Goal: Task Accomplishment & Management: Manage account settings

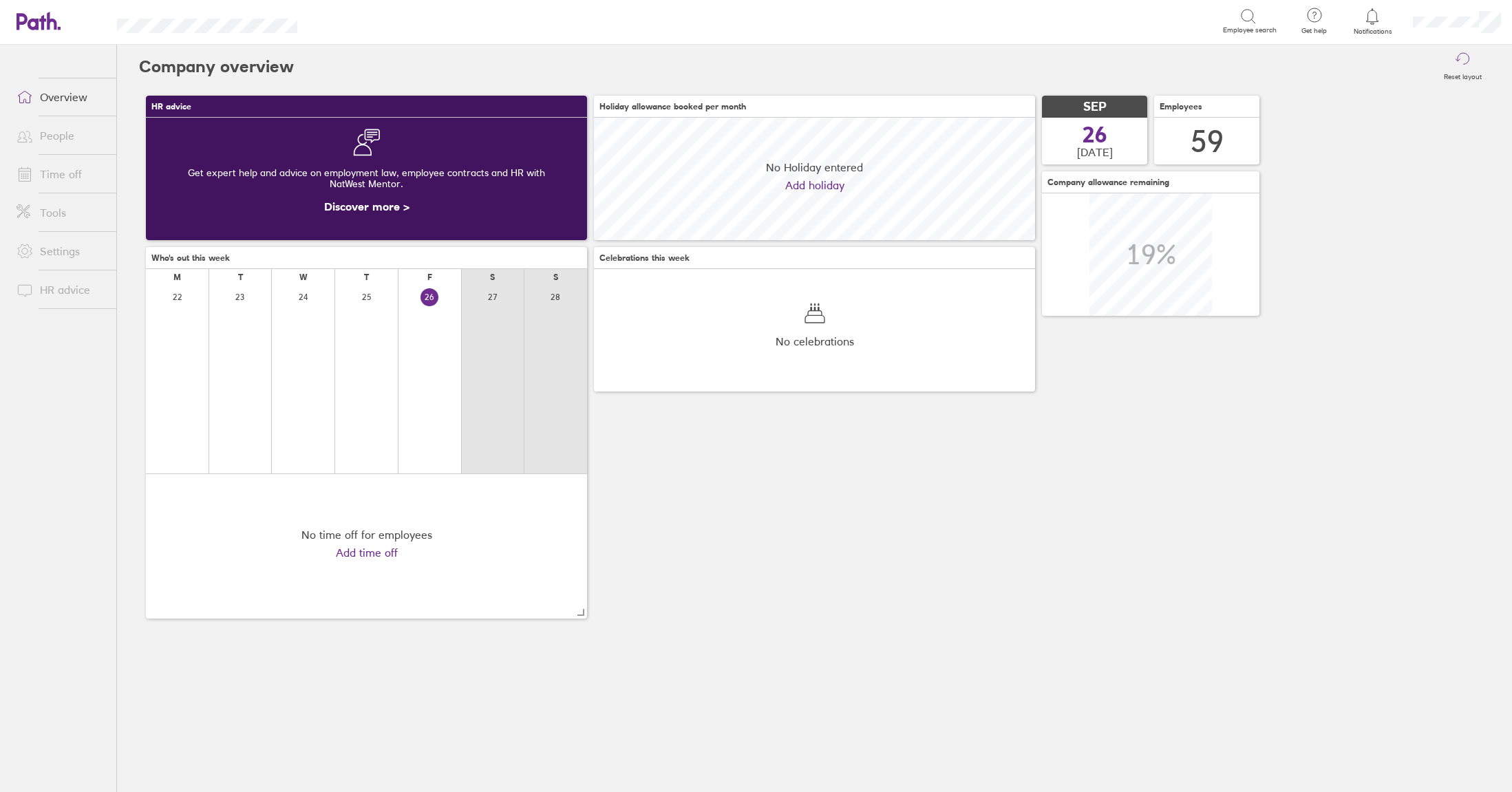
scroll to position [122, 441]
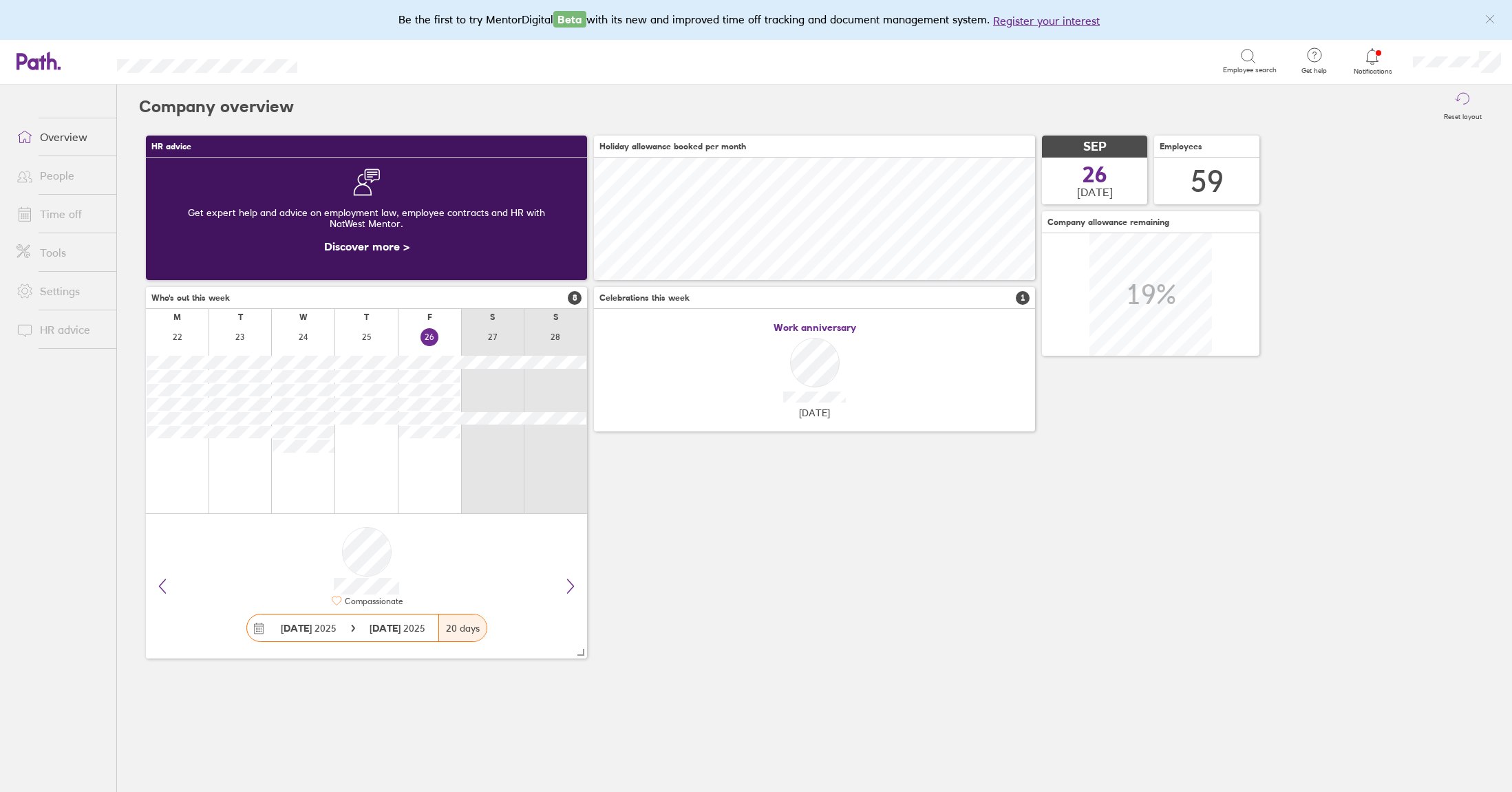
click at [60, 212] on link "Time off" at bounding box center [61, 214] width 111 height 28
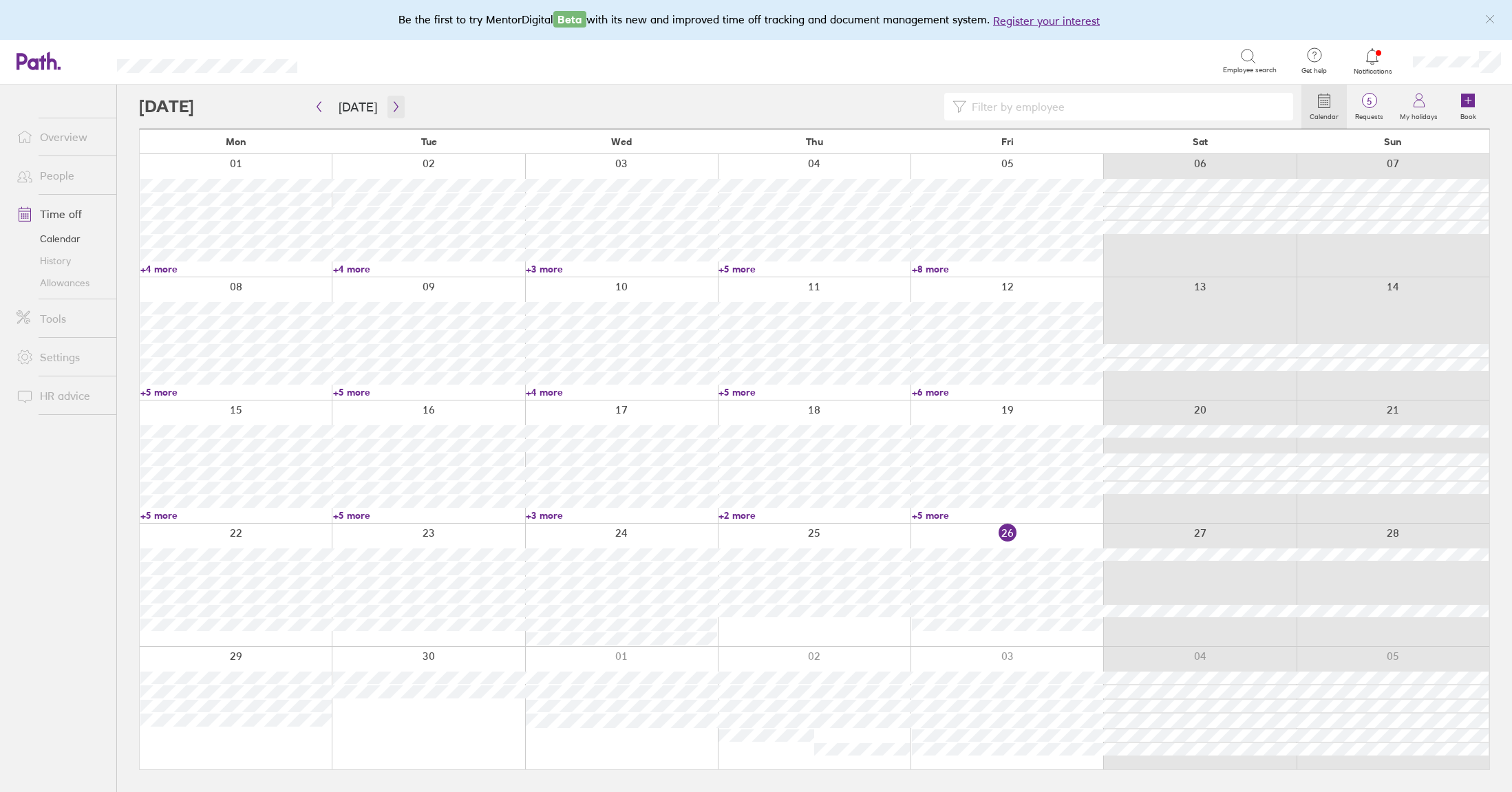
click at [391, 106] on icon "button" at bounding box center [395, 106] width 10 height 11
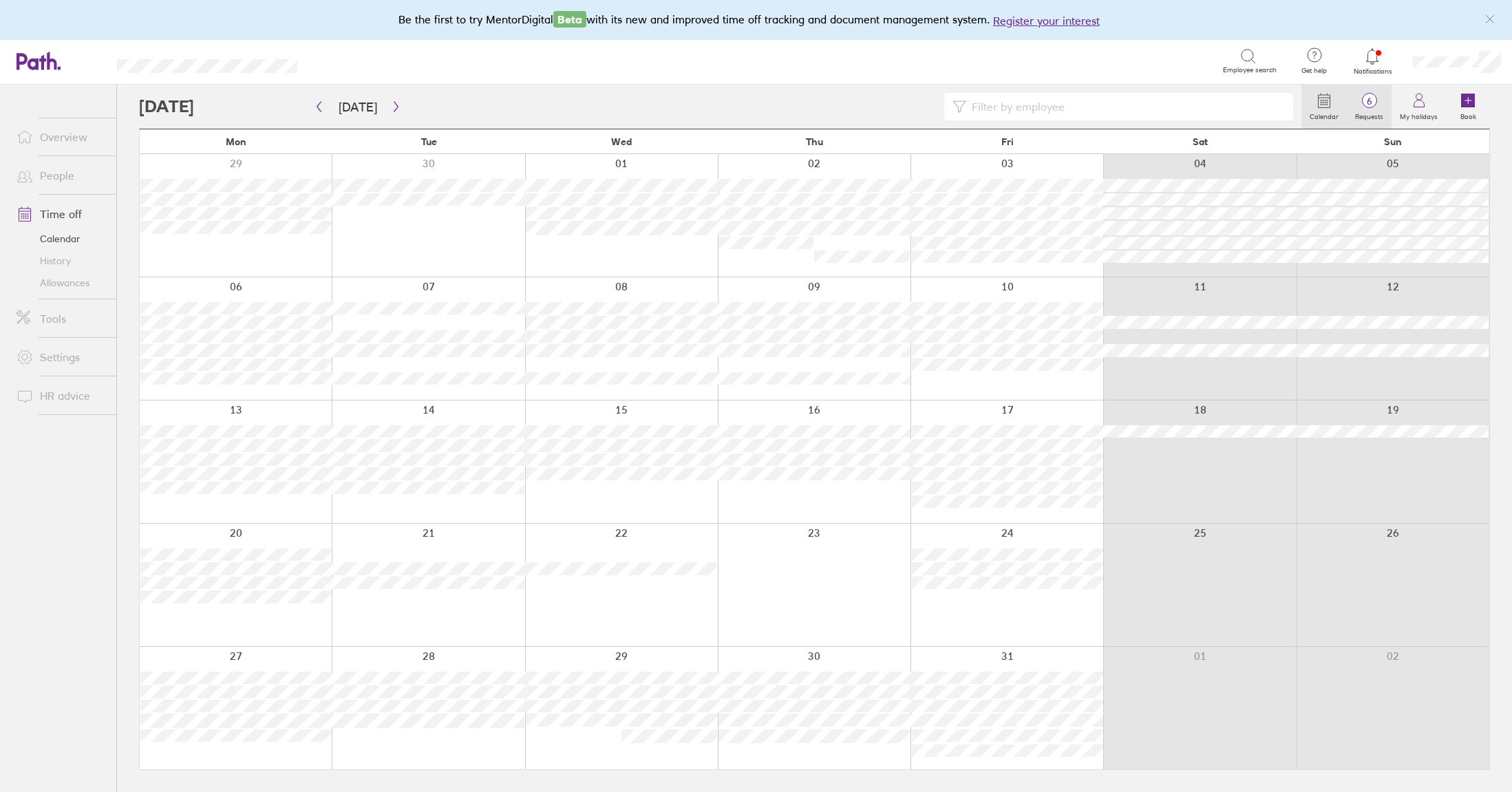
click at [1368, 97] on span "6" at bounding box center [1369, 101] width 44 height 11
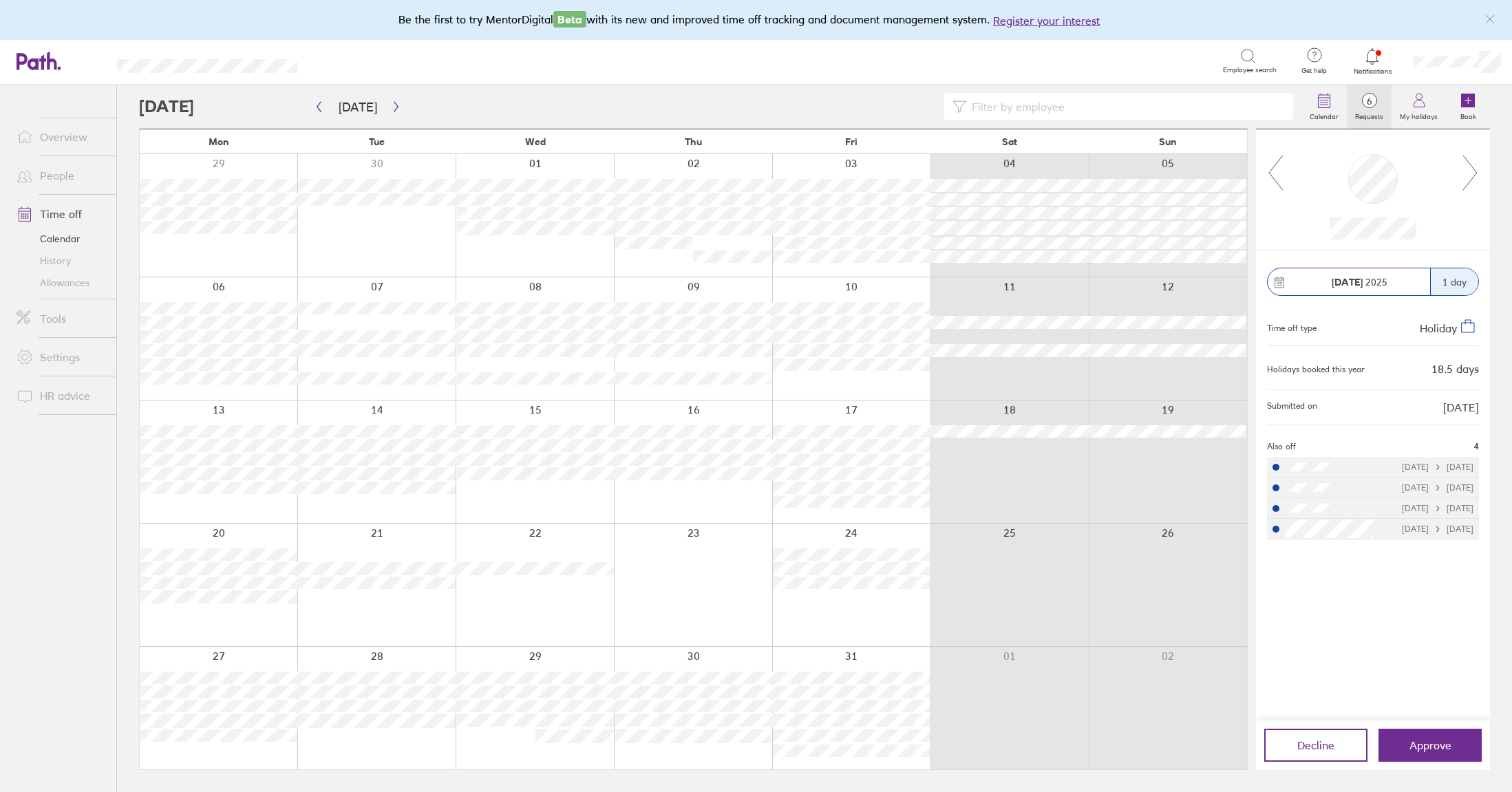
click at [1474, 176] on icon at bounding box center [1471, 172] width 17 height 37
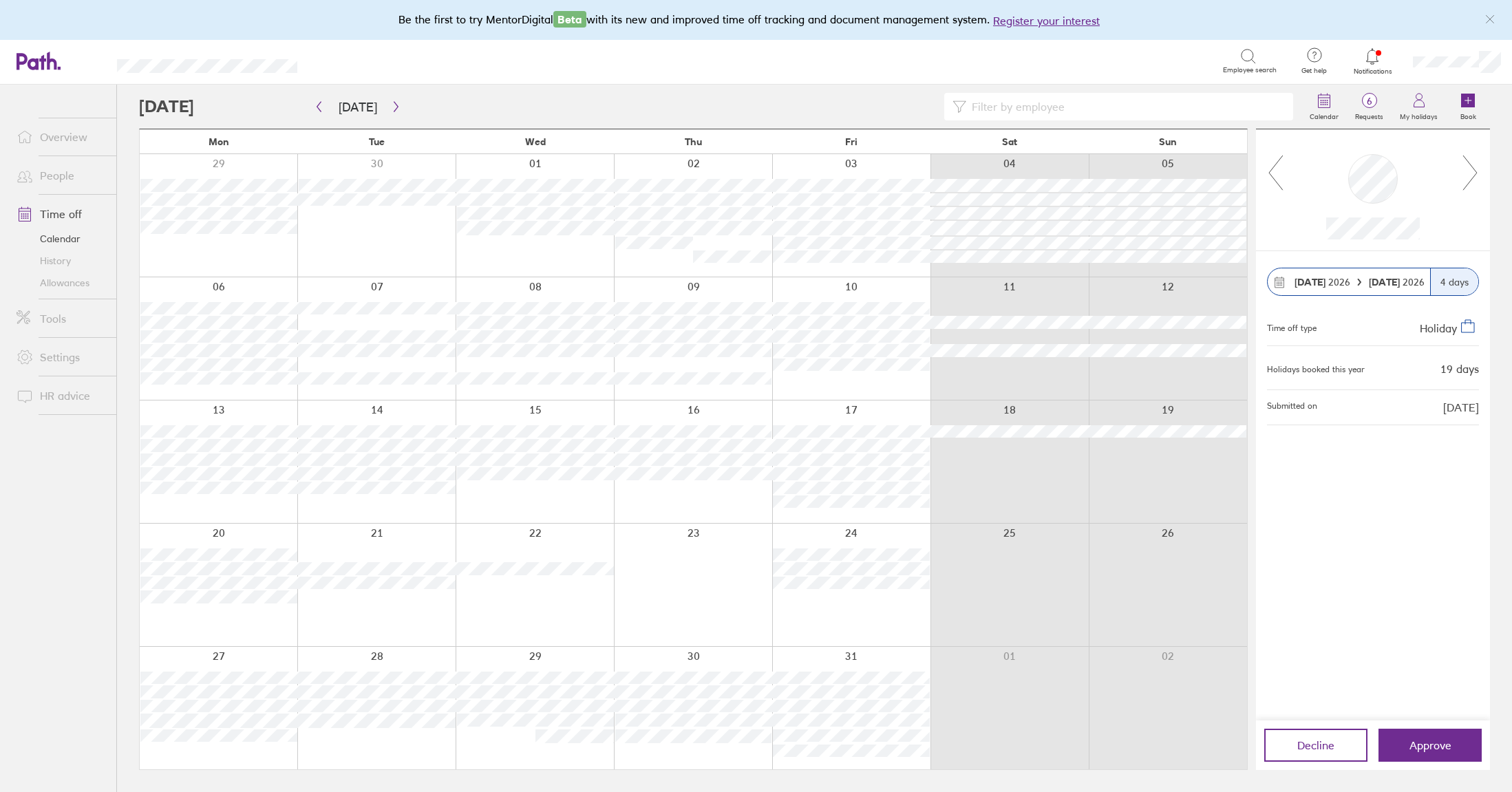
click at [1474, 176] on icon at bounding box center [1471, 172] width 17 height 37
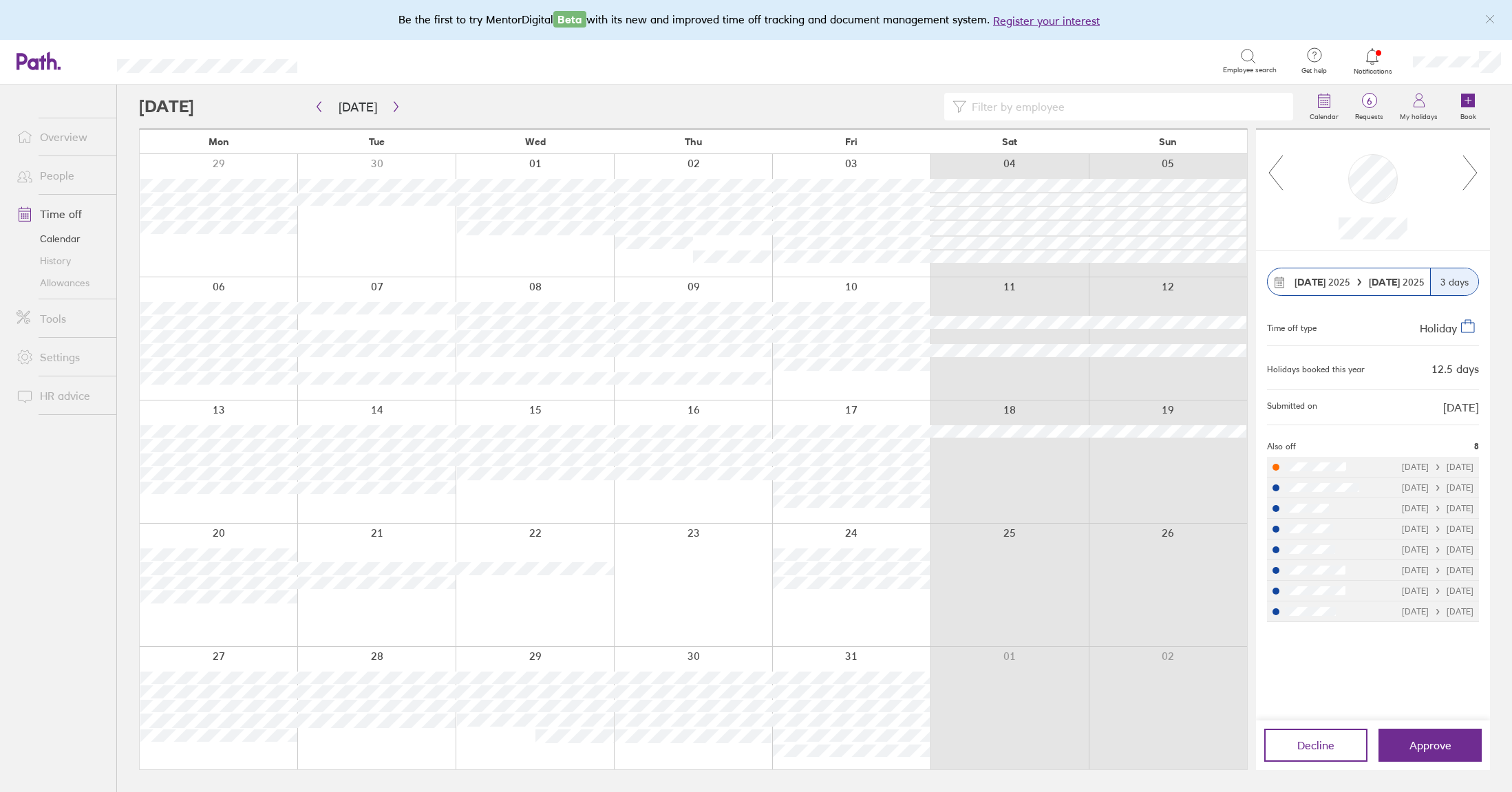
click at [1474, 176] on icon at bounding box center [1471, 172] width 17 height 37
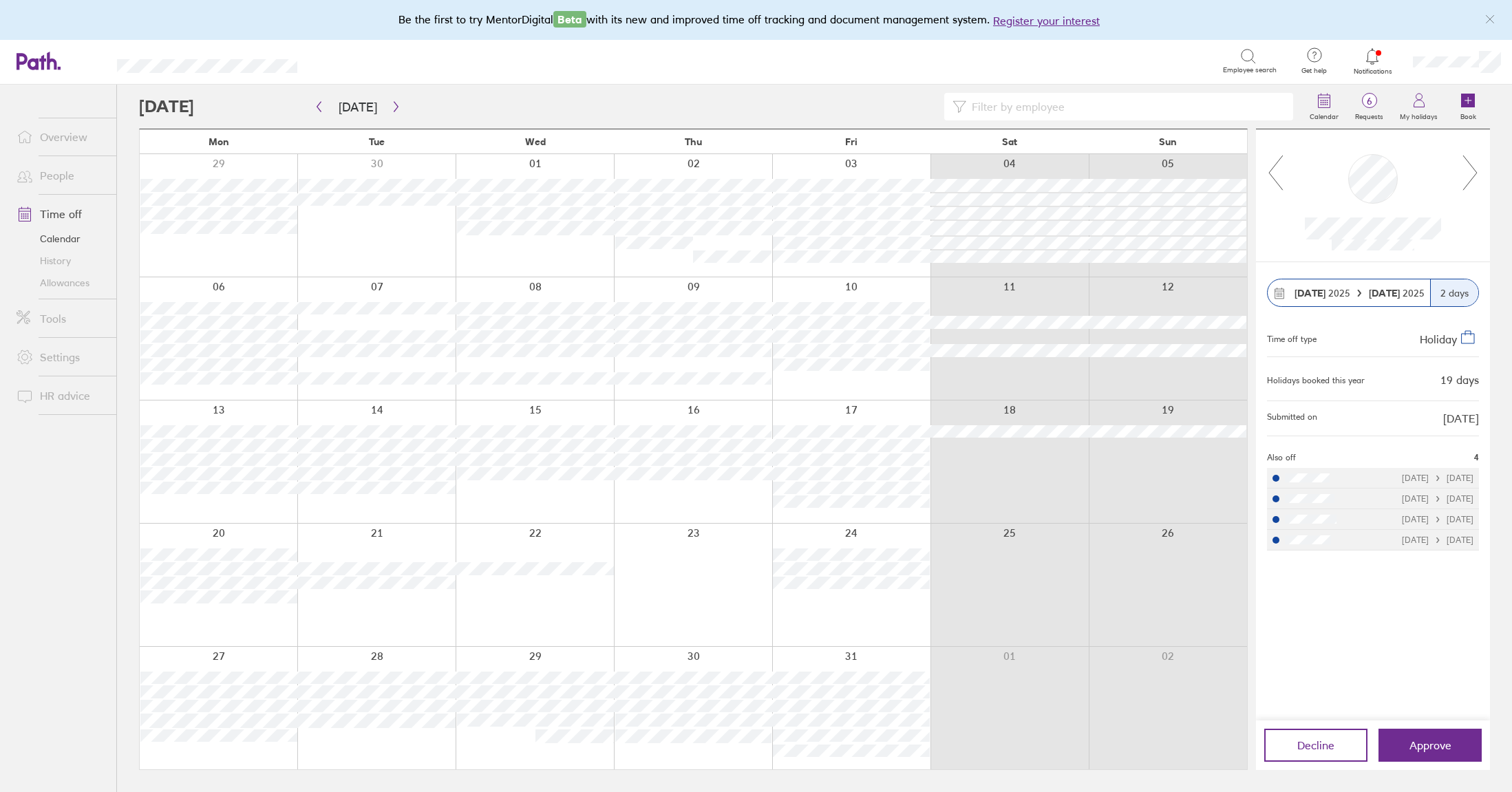
click at [1474, 176] on icon at bounding box center [1471, 172] width 17 height 37
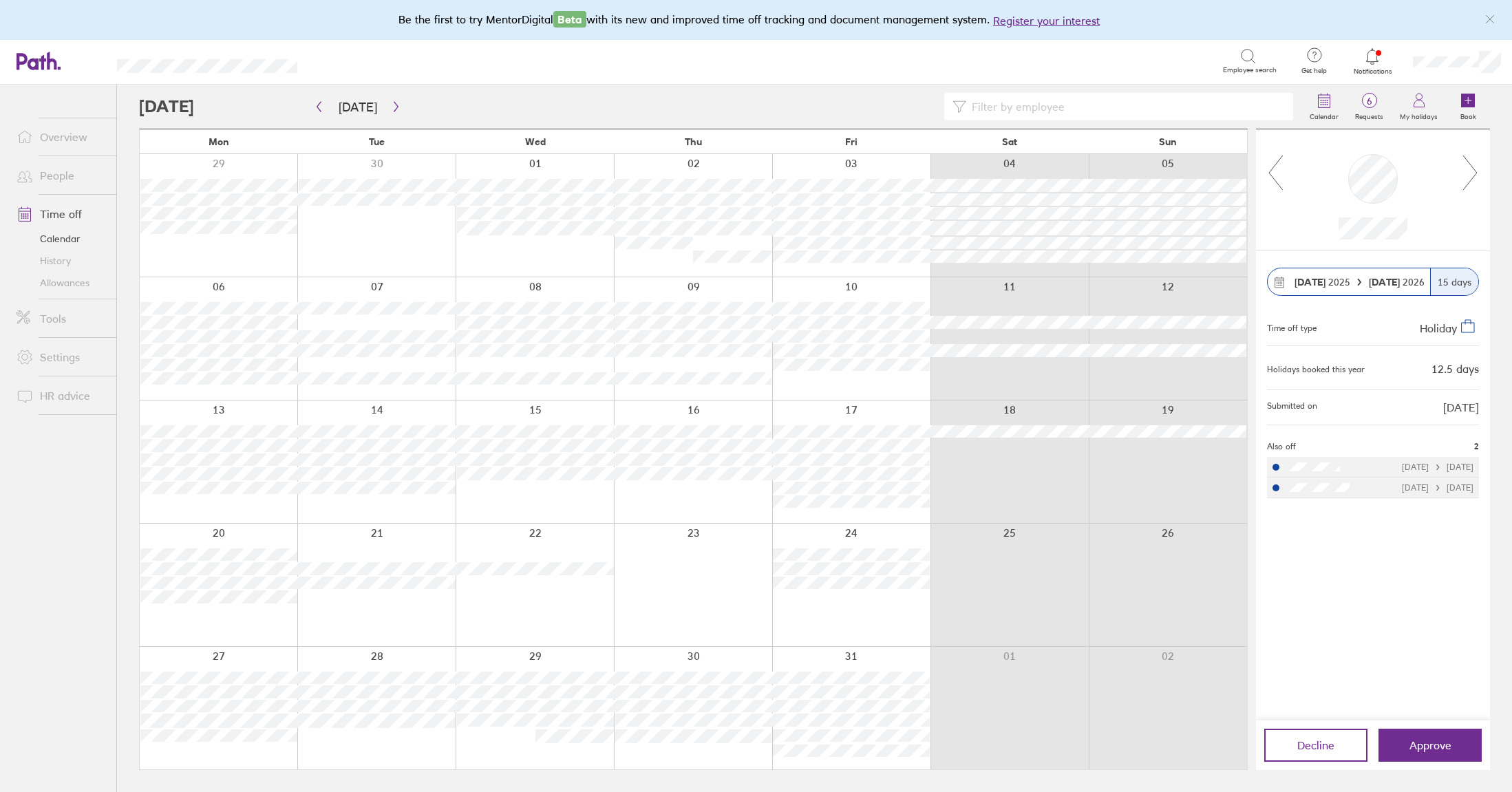
click at [1474, 176] on icon at bounding box center [1471, 172] width 17 height 37
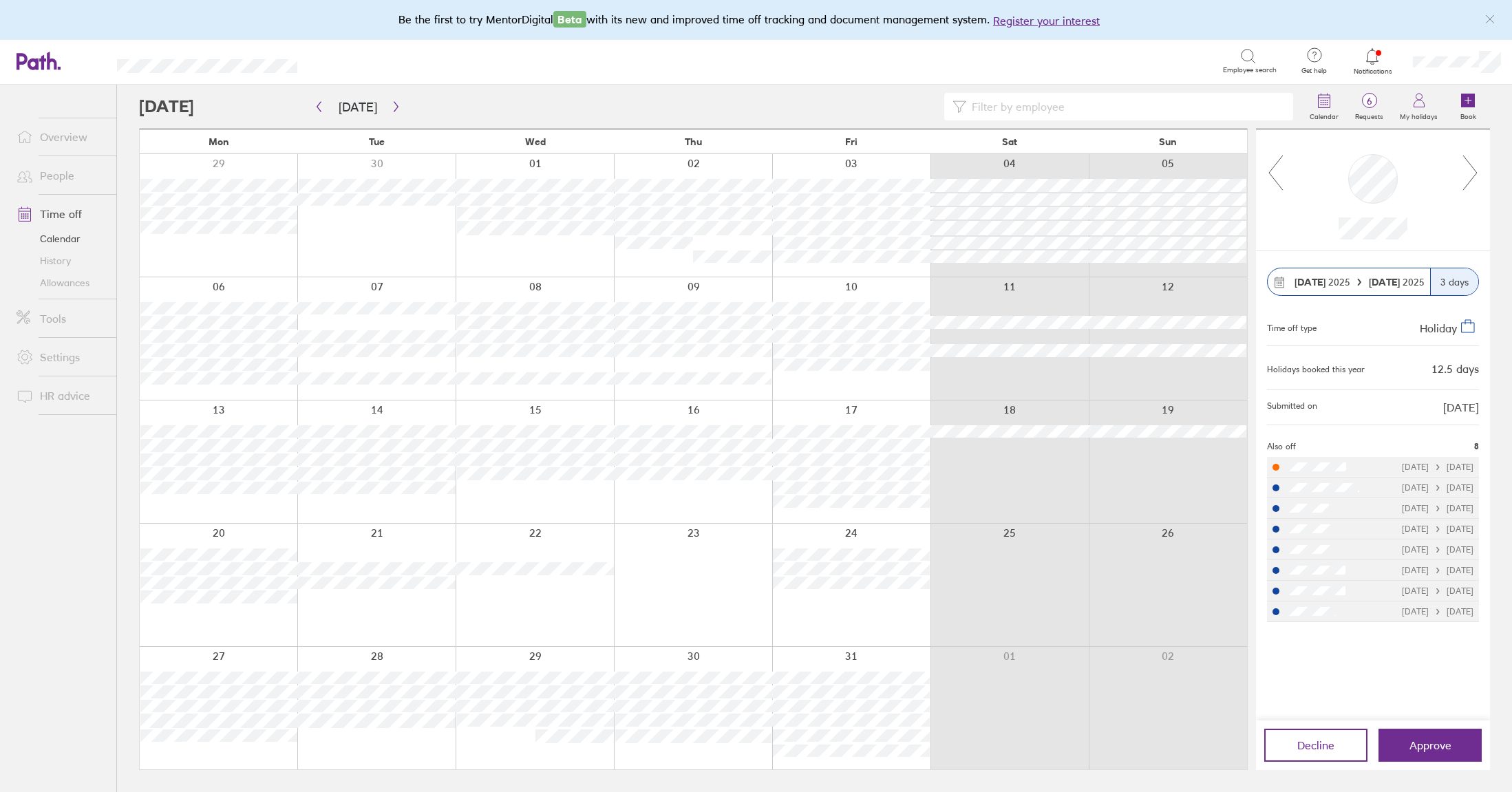
click at [1474, 176] on icon at bounding box center [1471, 172] width 17 height 37
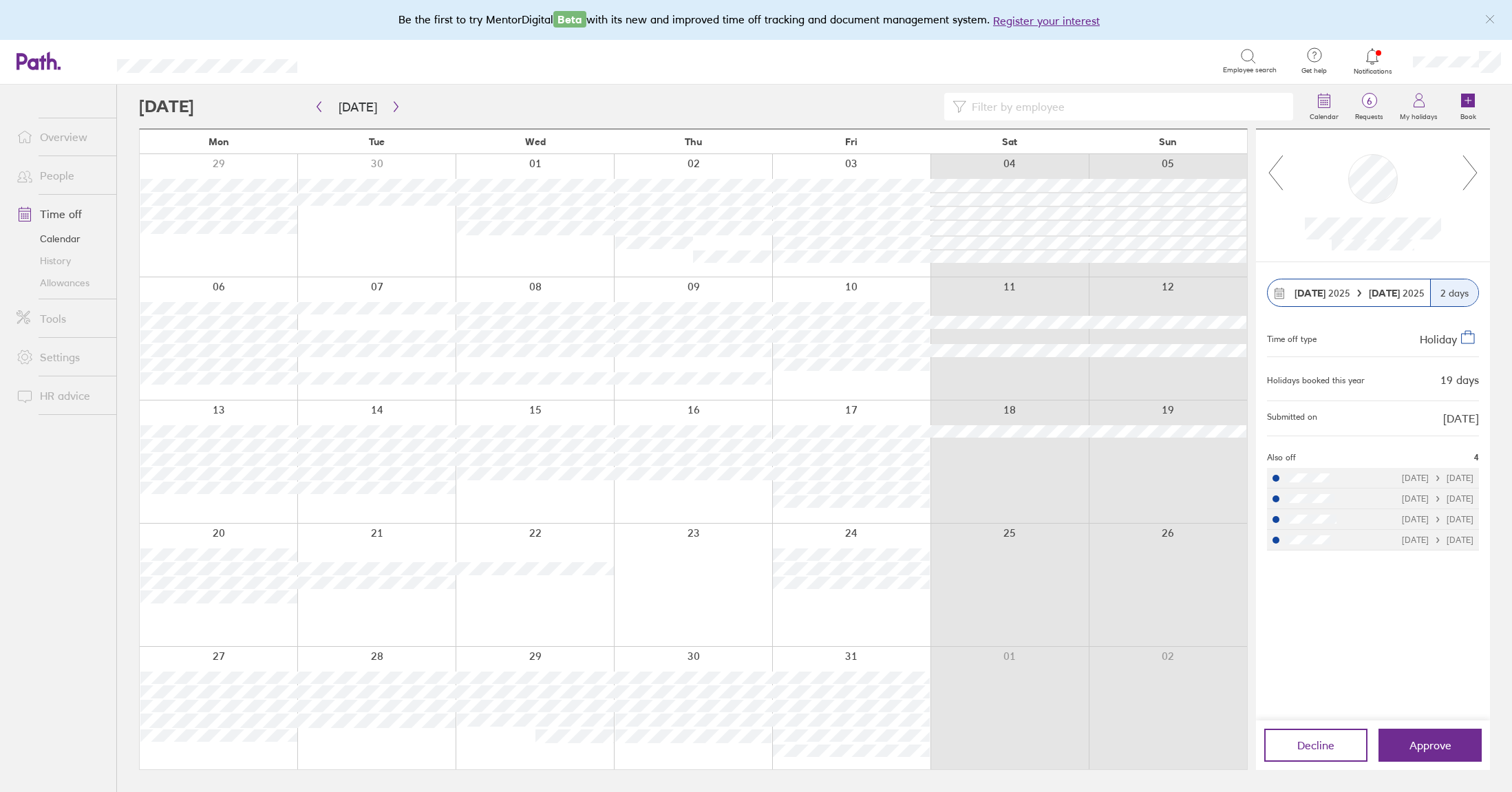
click at [1474, 176] on icon at bounding box center [1471, 172] width 17 height 37
click at [65, 281] on link "Allowances" at bounding box center [61, 283] width 111 height 22
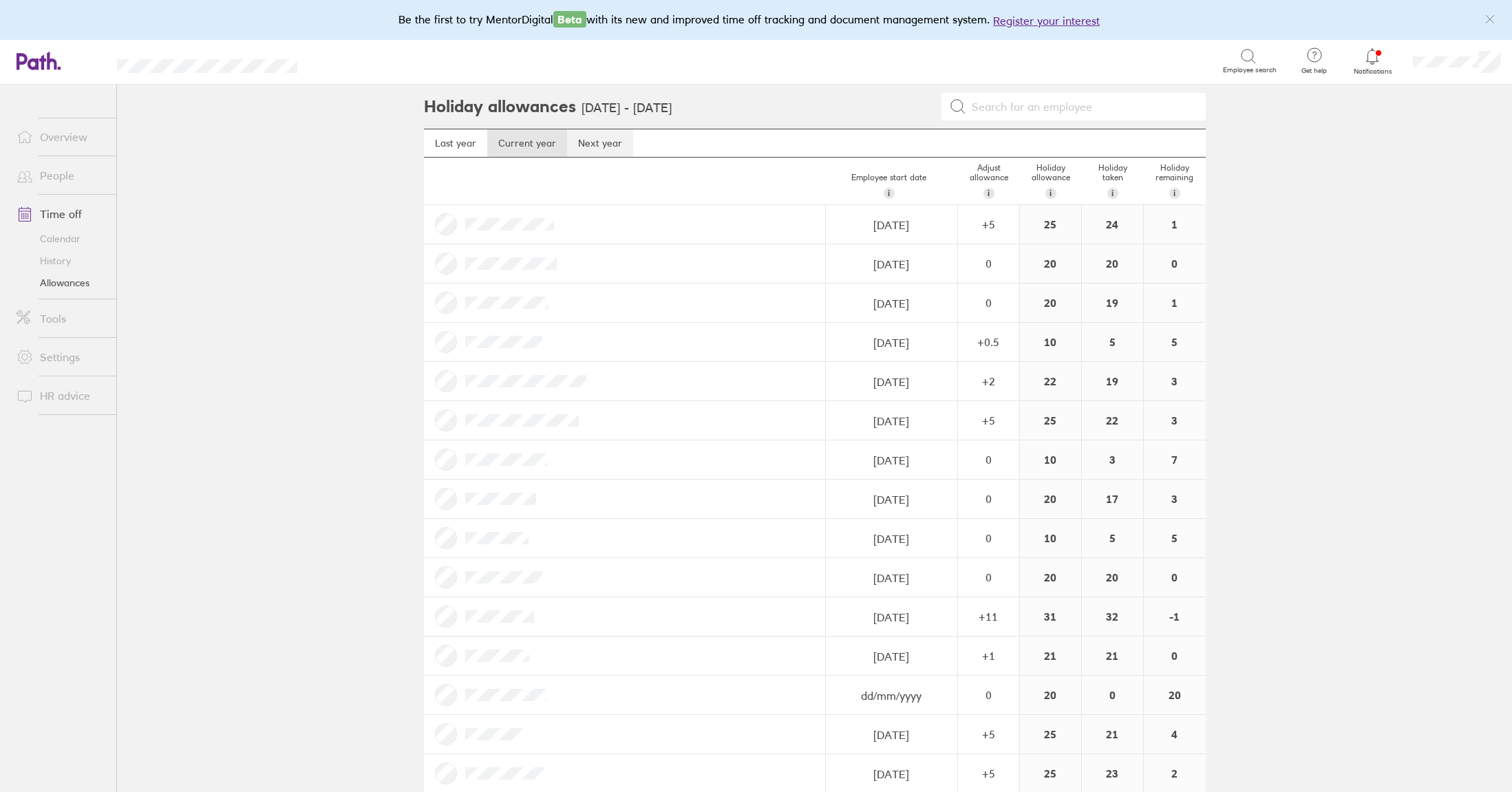
click at [596, 137] on link "Next year" at bounding box center [600, 143] width 66 height 28
click at [529, 150] on link "Current year" at bounding box center [527, 143] width 80 height 28
